Goal: Task Accomplishment & Management: Manage account settings

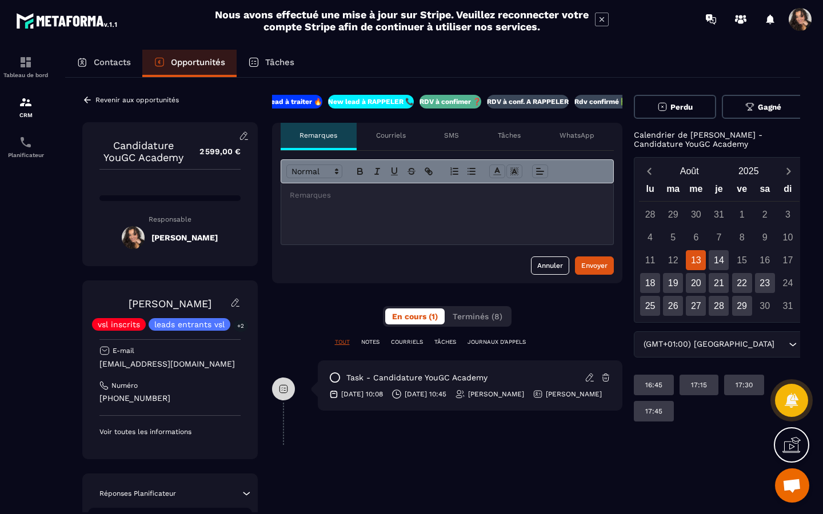
click at [541, 102] on p "RDV à conf. A RAPPELER" at bounding box center [528, 101] width 82 height 9
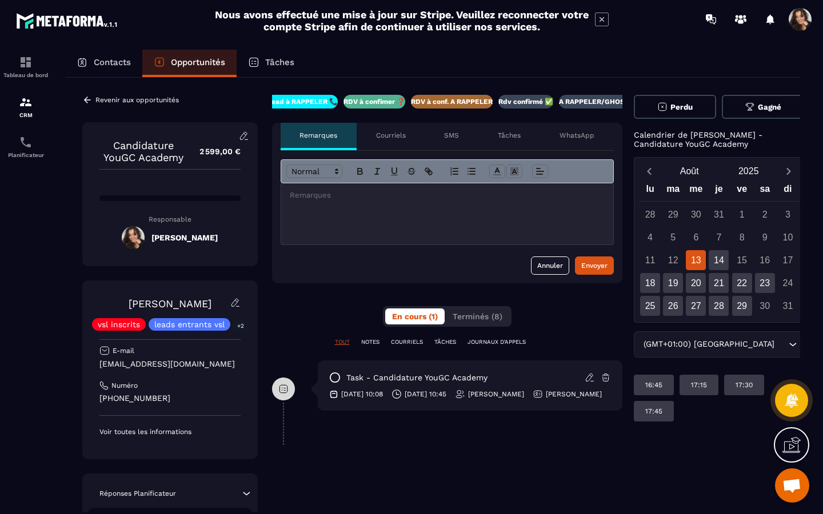
scroll to position [0, 98]
click at [98, 103] on div "Revenir aux opportunités" at bounding box center [130, 100] width 97 height 10
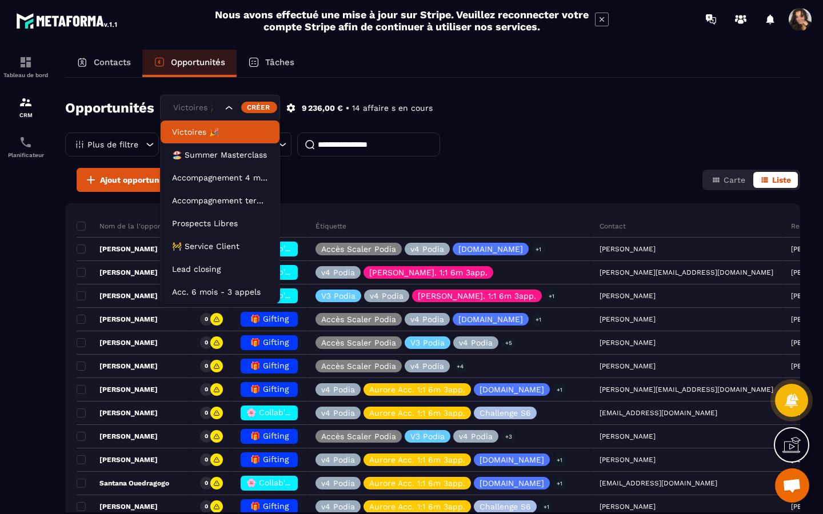
click at [233, 106] on icon "Search for option" at bounding box center [229, 107] width 11 height 11
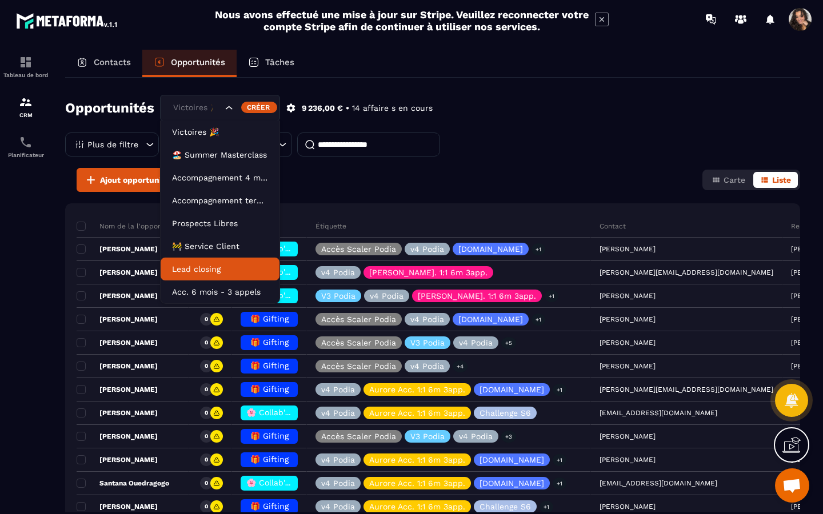
click at [215, 269] on p "Lead closing" at bounding box center [220, 269] width 96 height 11
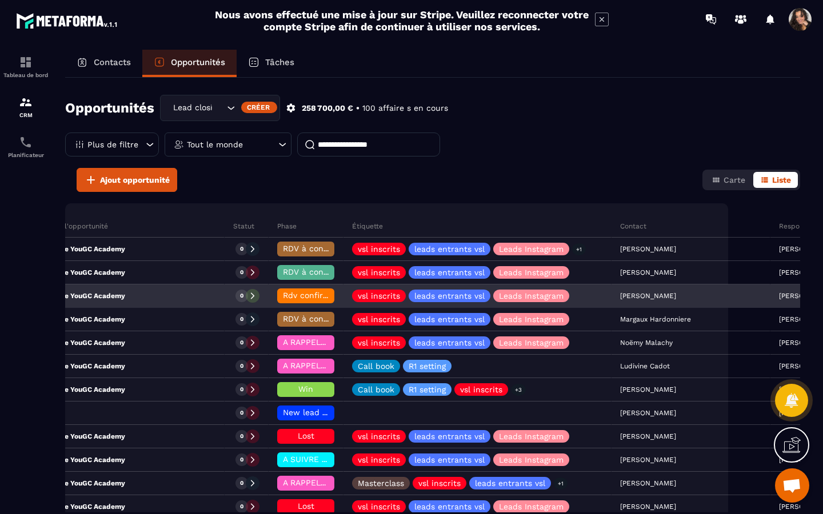
scroll to position [0, 74]
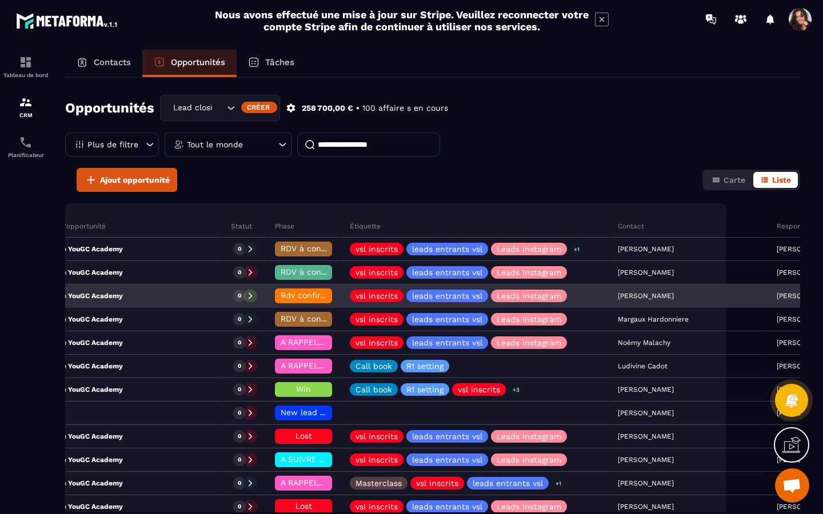
click at [163, 300] on div "Candidature YouGC Academy" at bounding box center [112, 296] width 220 height 23
